Goal: Task Accomplishment & Management: Use online tool/utility

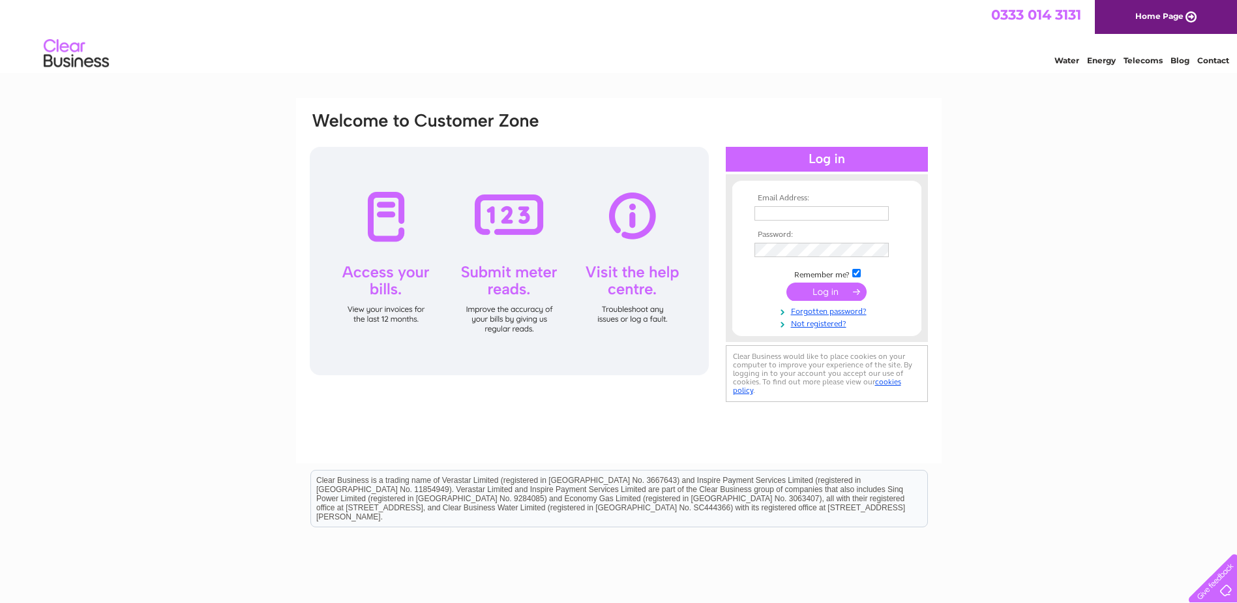
type input "angiesmith224@hotmail.com"
click at [827, 288] on input "submit" at bounding box center [826, 291] width 80 height 18
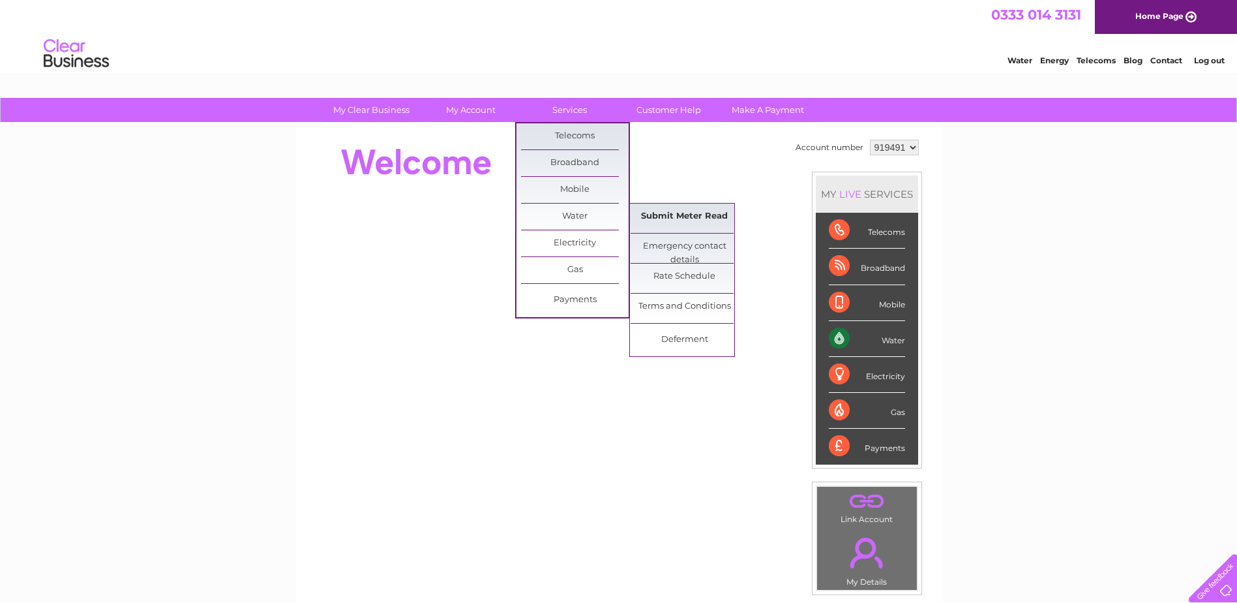
click at [681, 219] on link "Submit Meter Read" at bounding box center [685, 216] width 108 height 26
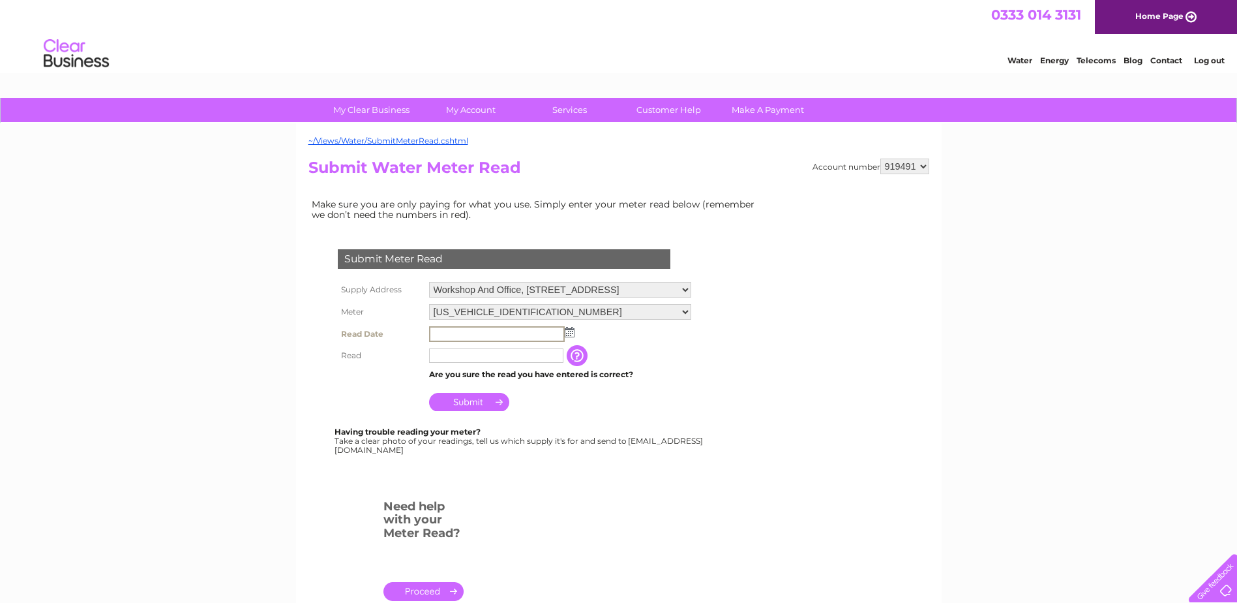
click at [500, 332] on input "text" at bounding box center [497, 334] width 136 height 16
click at [571, 334] on img at bounding box center [568, 331] width 10 height 10
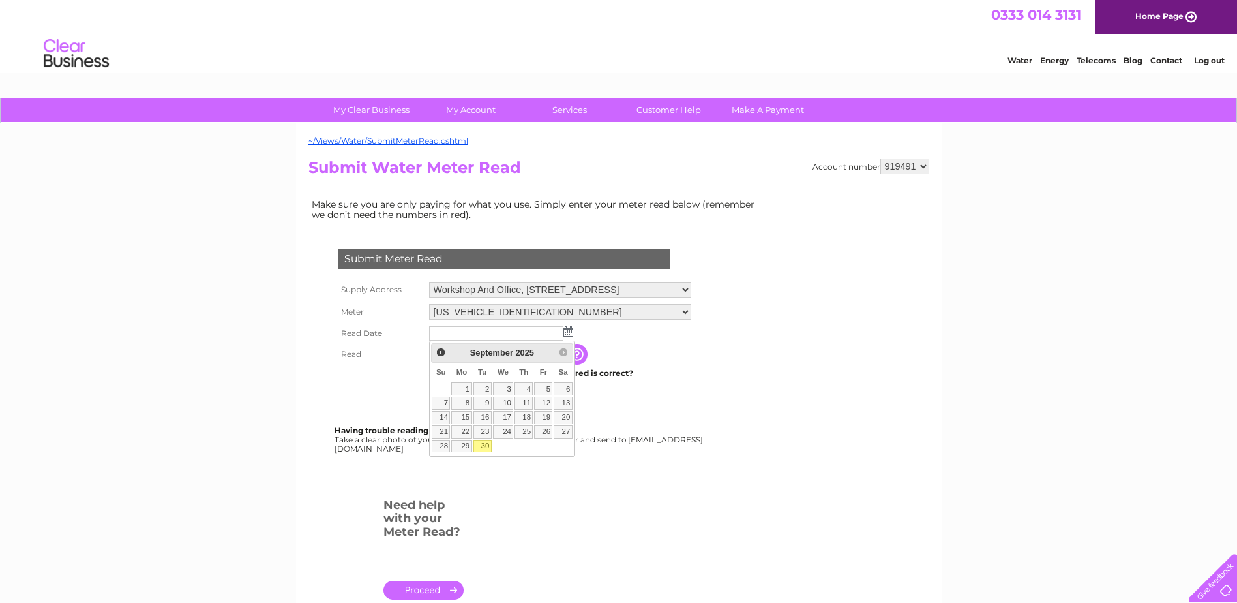
click at [483, 449] on link "30" at bounding box center [482, 446] width 18 height 13
type input "2025/09/30"
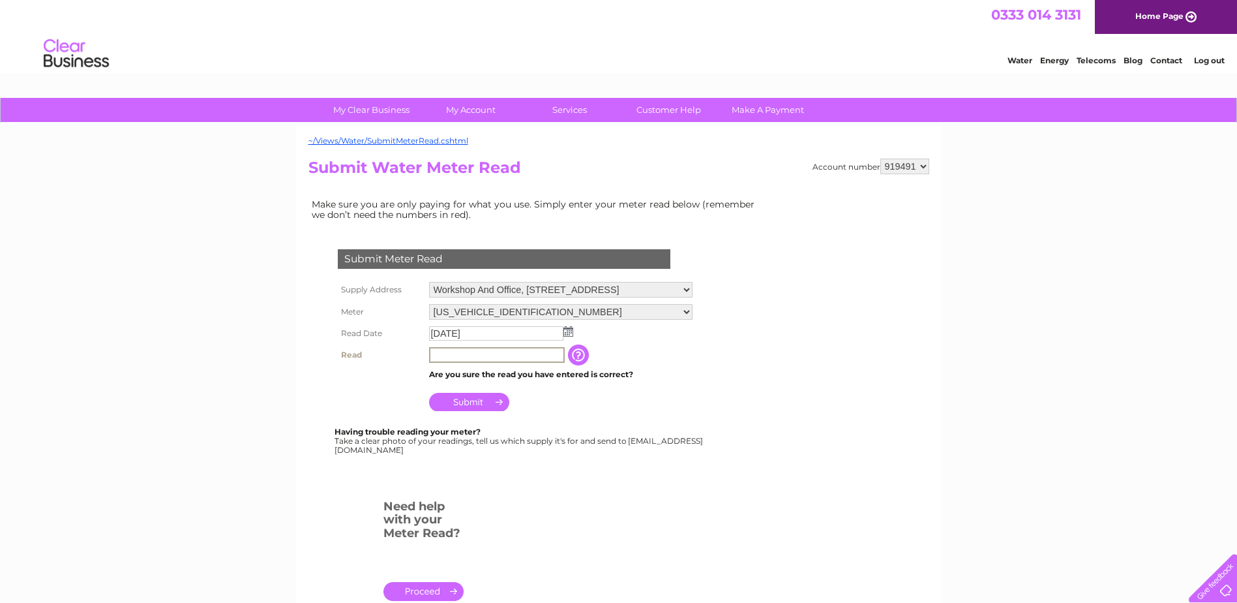
click at [481, 351] on input "text" at bounding box center [497, 355] width 136 height 16
type input "552"
click at [471, 395] on input "Submit" at bounding box center [469, 402] width 80 height 18
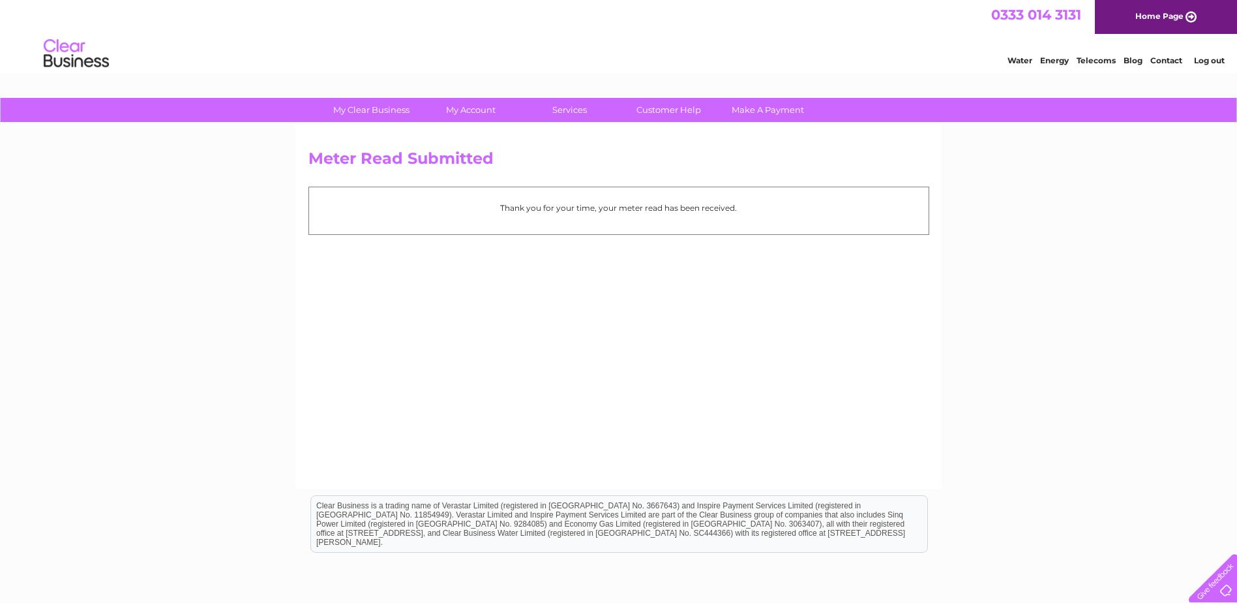
click at [1211, 58] on link "Log out" at bounding box center [1209, 60] width 31 height 10
